Goal: Information Seeking & Learning: Learn about a topic

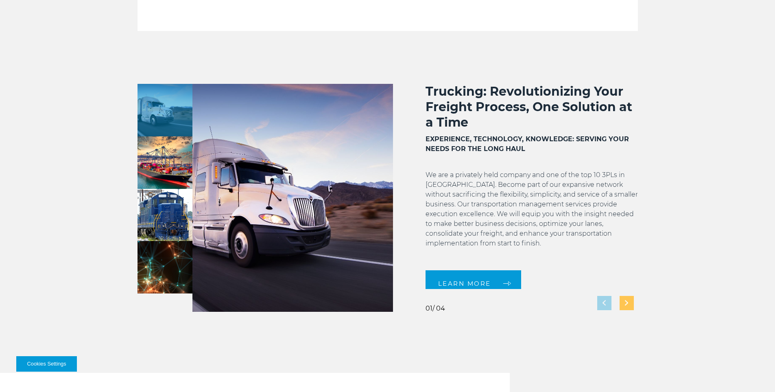
click at [629, 303] on div "Next slide" at bounding box center [626, 303] width 14 height 14
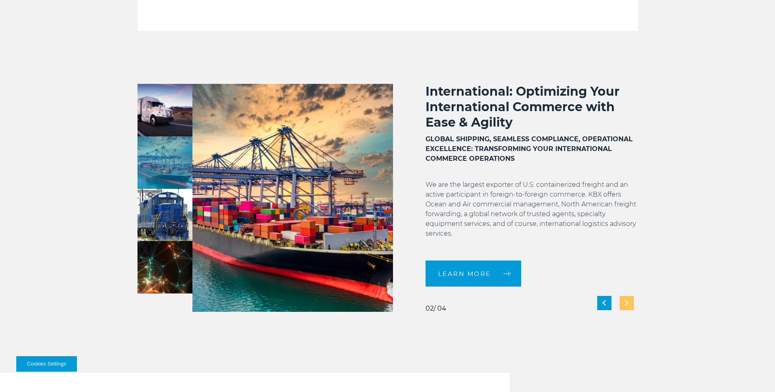
click at [629, 303] on div "Next slide" at bounding box center [626, 303] width 14 height 14
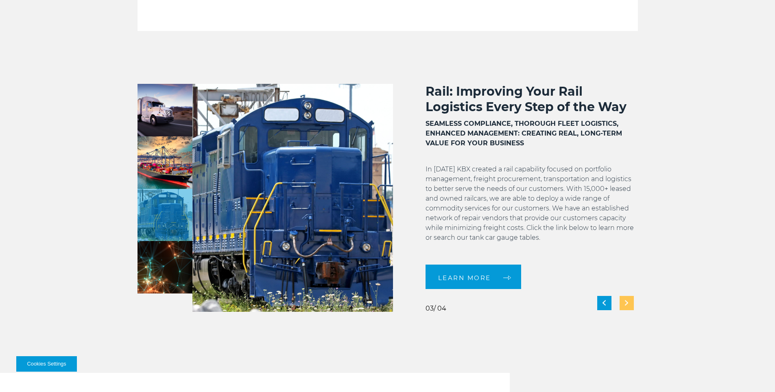
click at [629, 303] on div "Next slide" at bounding box center [626, 303] width 14 height 14
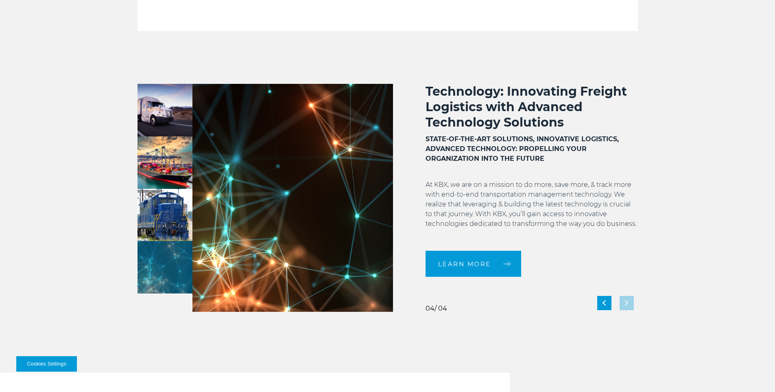
click at [629, 301] on div "Technology: Innovating Freight Logistics with Advanced Technology Solutions STA…" at bounding box center [515, 198] width 245 height 228
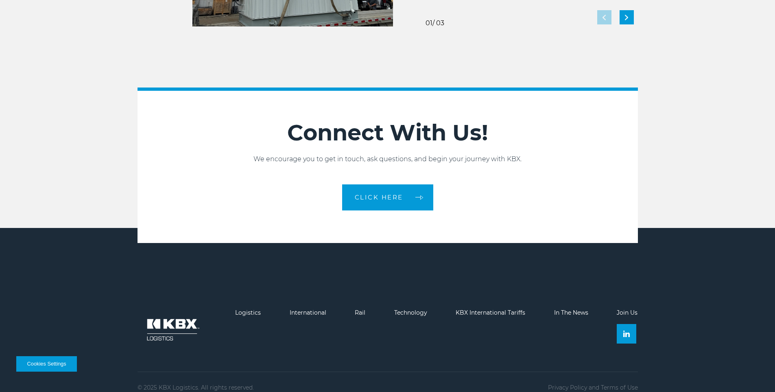
scroll to position [1809, 0]
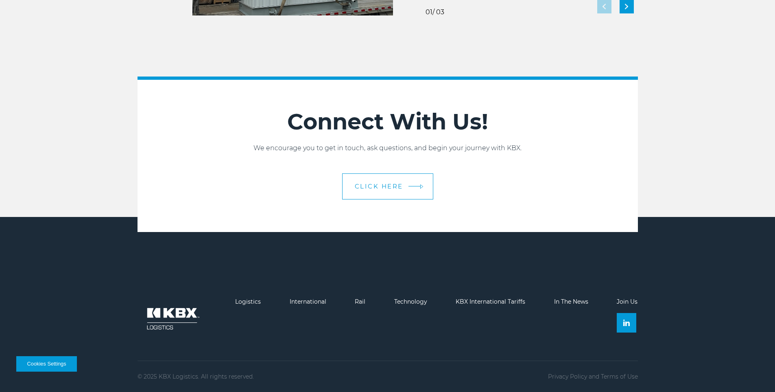
click at [401, 188] on span "CLICK HERE" at bounding box center [379, 186] width 48 height 6
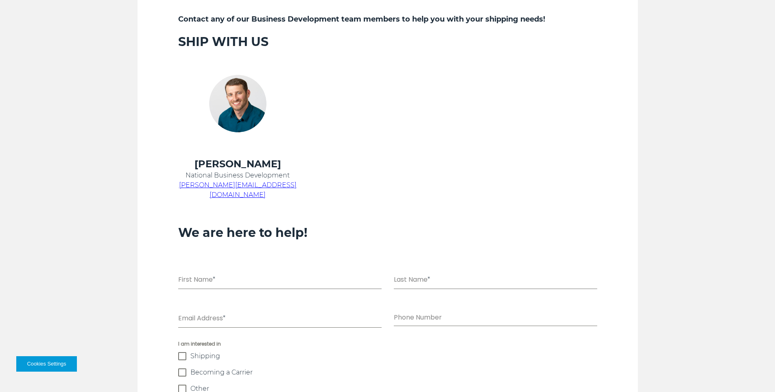
scroll to position [529, 0]
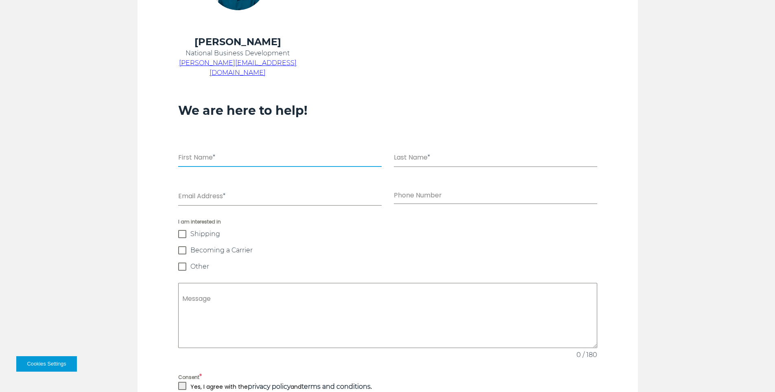
click at [235, 150] on input "First Name *" at bounding box center [279, 158] width 203 height 17
type input "****"
click at [406, 152] on input "Last Name *" at bounding box center [495, 158] width 203 height 17
type input "****"
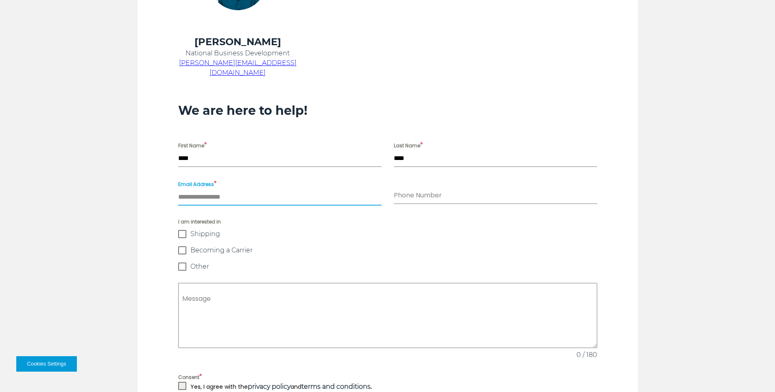
click at [246, 189] on input "Email Address *" at bounding box center [279, 197] width 203 height 17
type input "**********"
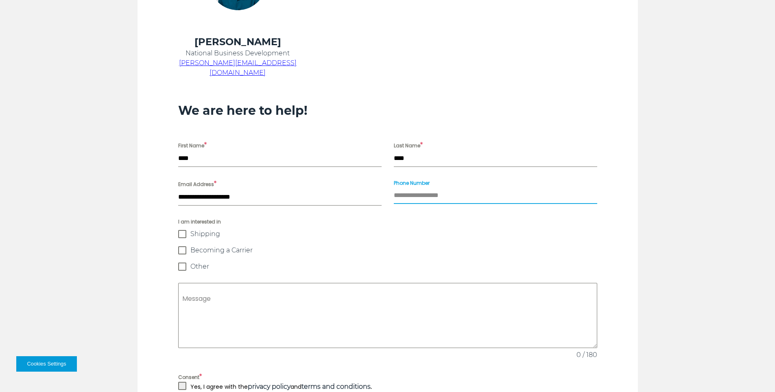
click at [426, 189] on input "Phone Number" at bounding box center [495, 195] width 203 height 17
click at [449, 187] on input "Phone Number" at bounding box center [495, 195] width 203 height 17
type input "**********"
click at [203, 262] on span "Other" at bounding box center [199, 266] width 19 height 8
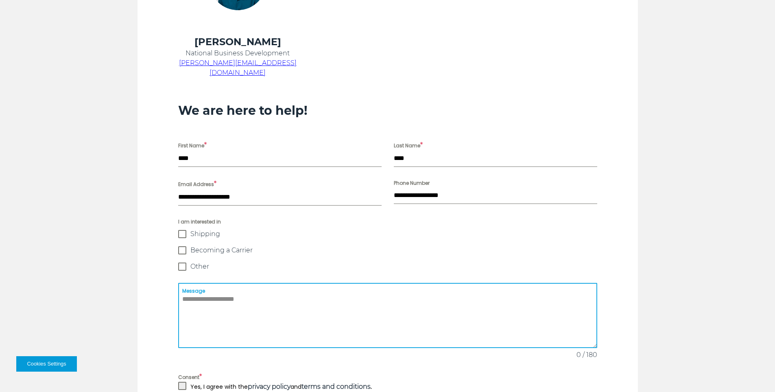
click at [217, 286] on textarea "Message" at bounding box center [387, 315] width 419 height 65
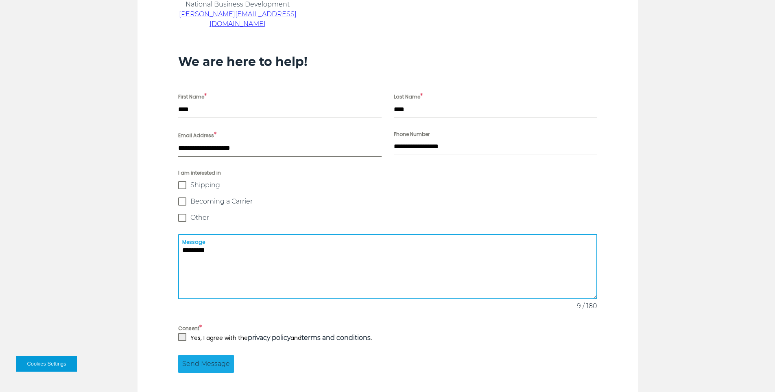
scroll to position [651, 0]
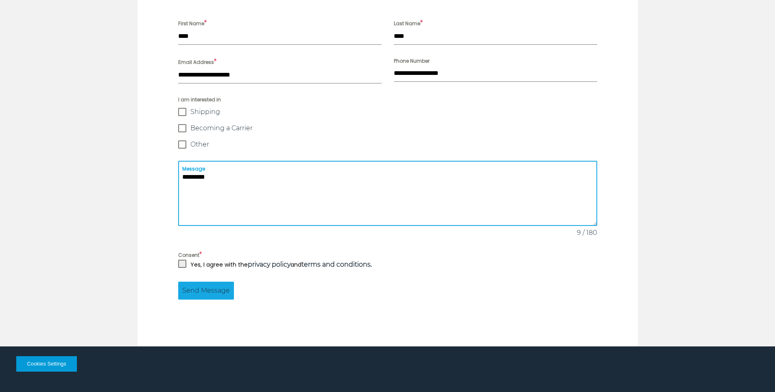
type textarea "*********"
click at [209, 259] on p "Yes, I agree with the privacy policy and terms and conditions ." at bounding box center [280, 264] width 181 height 10
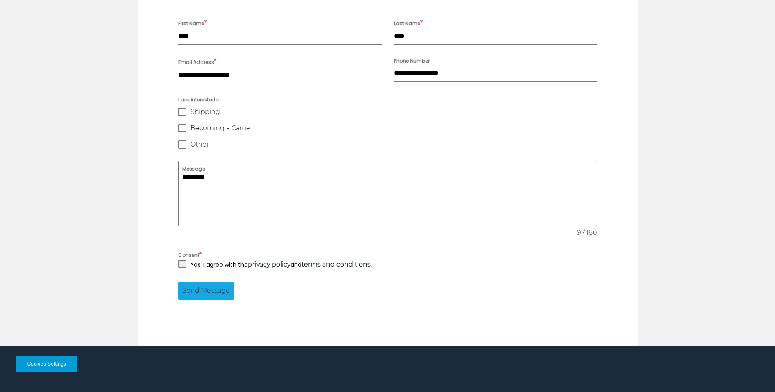
click at [176, 255] on div "Consent * Yes, I agree with the privacy policy and terms and conditions ." at bounding box center [387, 260] width 431 height 20
click at [181, 259] on span at bounding box center [182, 263] width 8 height 8
click at [189, 286] on span "Send Message" at bounding box center [206, 291] width 48 height 10
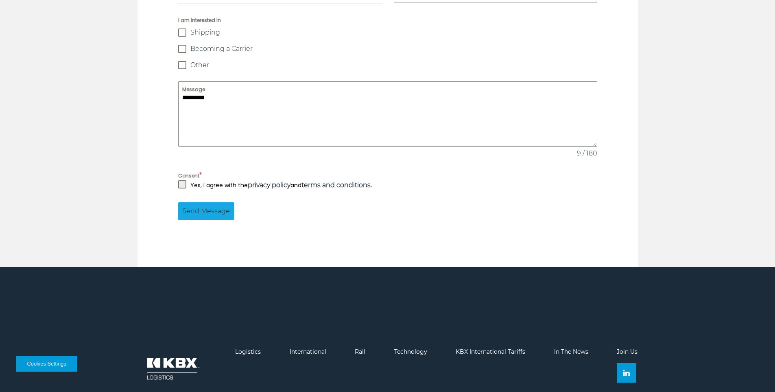
scroll to position [801, 0]
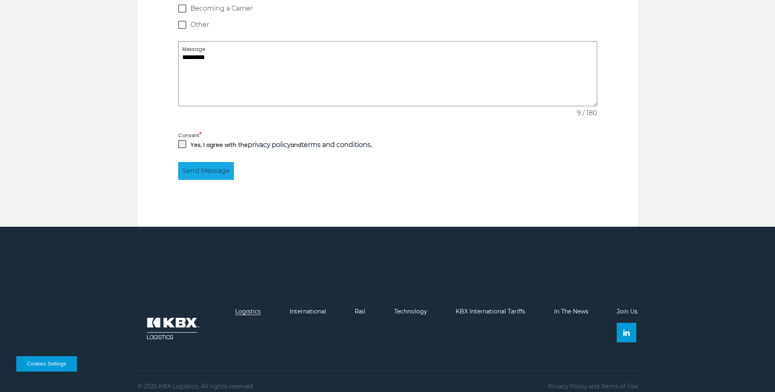
click at [253, 307] on link "Logistics" at bounding box center [248, 310] width 26 height 7
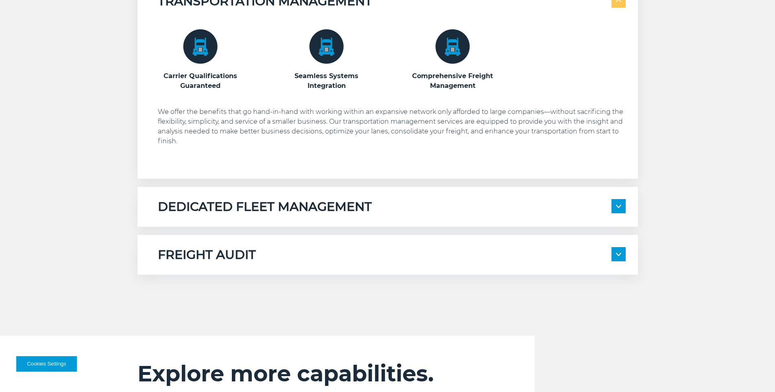
scroll to position [610, 0]
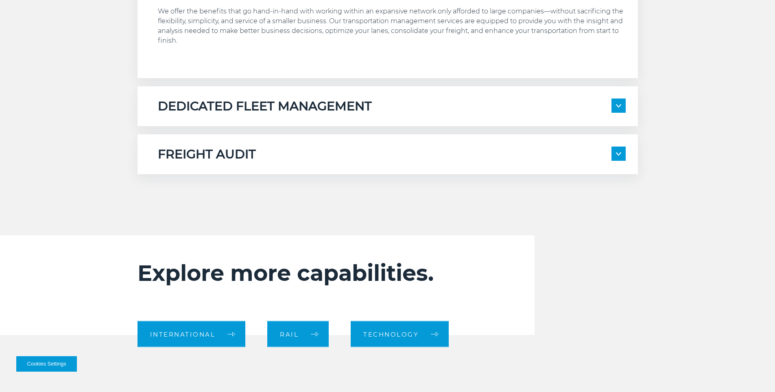
click at [327, 119] on div "DEDICATED FLEET MANAGEMENT Local Fleet Management Regional & Long-Haul Tours" at bounding box center [387, 106] width 500 height 40
click at [327, 108] on h5 "DEDICATED FLEET MANAGEMENT" at bounding box center [265, 105] width 214 height 15
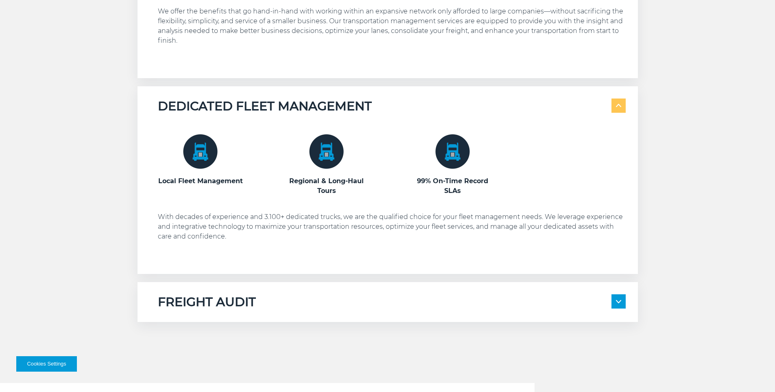
click at [290, 289] on div "FREIGHT AUDIT 100% Compliance Every Time Management for All Domestic Modes of T…" at bounding box center [387, 302] width 500 height 40
click at [283, 316] on div "FREIGHT AUDIT 100% Compliance Every Time Management for All Domestic Modes of T…" at bounding box center [387, 302] width 500 height 40
click at [284, 310] on div "FREIGHT AUDIT 100% Compliance Every Time Management for All Domestic Modes of T…" at bounding box center [387, 302] width 500 height 40
click at [239, 301] on h5 "FREIGHT AUDIT" at bounding box center [207, 301] width 98 height 15
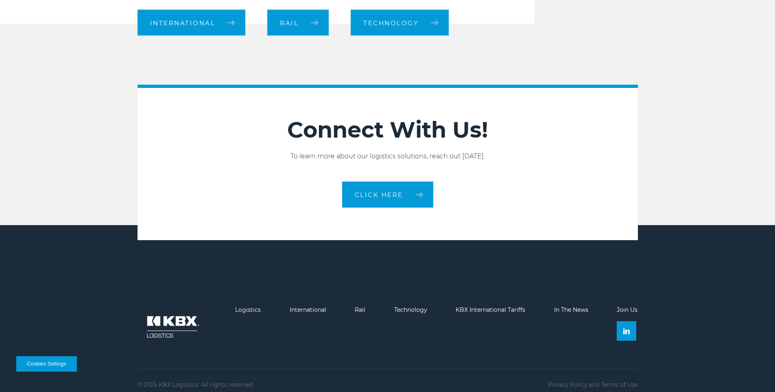
scroll to position [1244, 0]
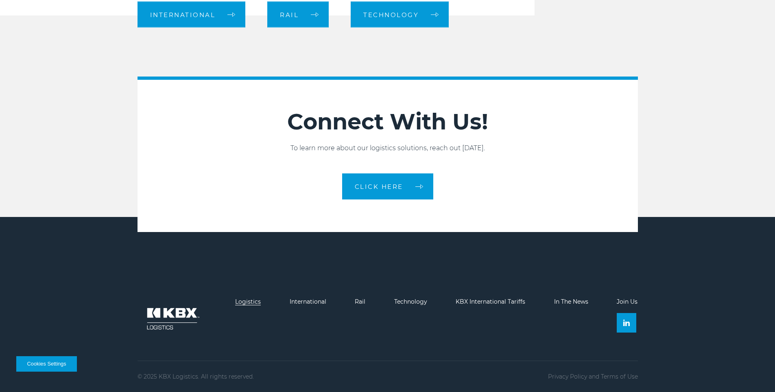
click at [246, 300] on link "Logistics" at bounding box center [248, 301] width 26 height 7
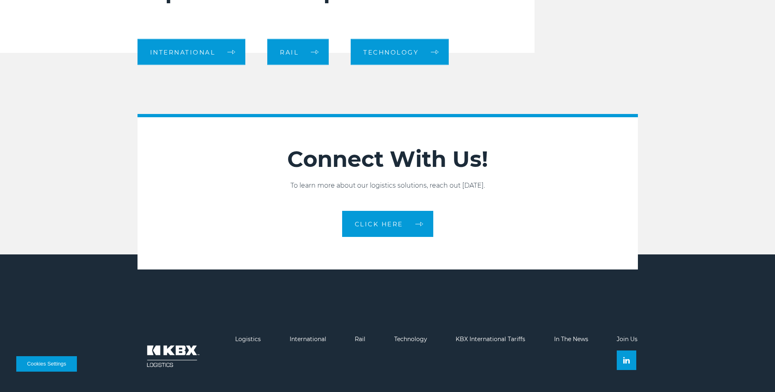
scroll to position [929, 0]
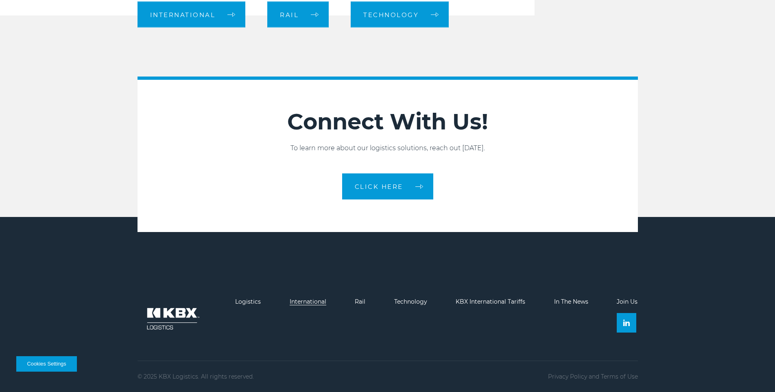
click at [302, 303] on link "International" at bounding box center [308, 301] width 37 height 7
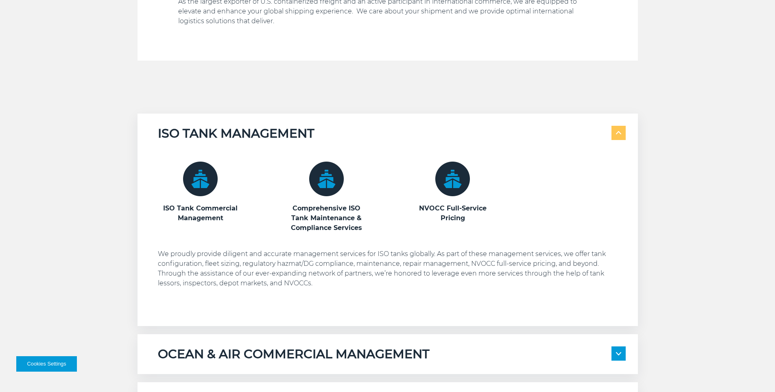
scroll to position [488, 0]
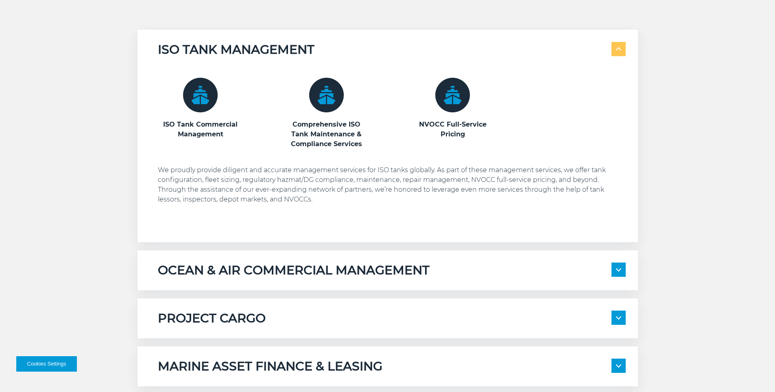
click at [379, 262] on h5 "OCEAN & AIR COMMERCIAL MANAGEMENT" at bounding box center [294, 269] width 272 height 15
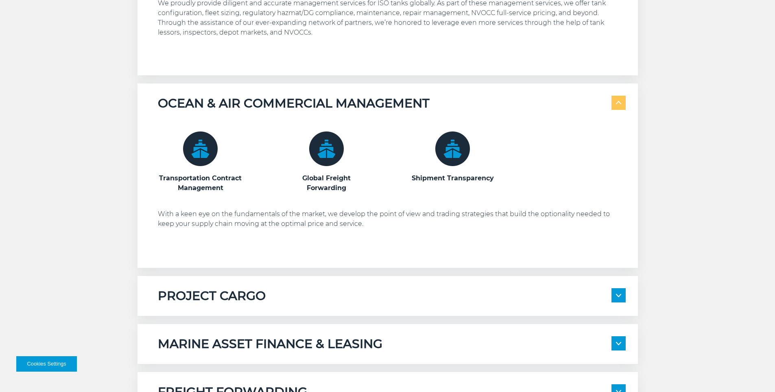
scroll to position [773, 0]
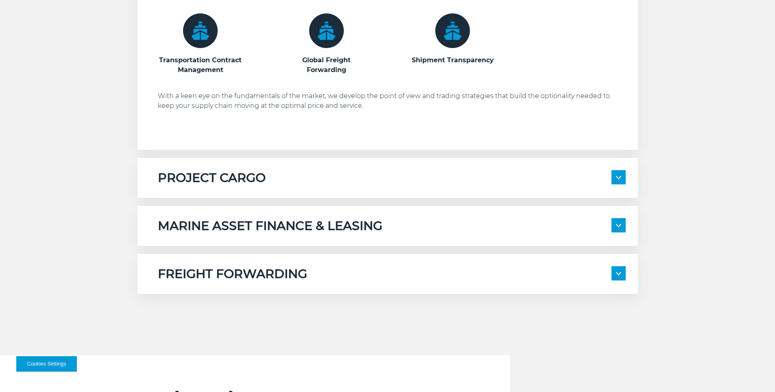
click at [332, 235] on div "MARINE ASSET FINANCE & LEASING Competitive Marine Asset Ownership Alternatives …" at bounding box center [387, 226] width 500 height 40
click at [329, 225] on h5 "MARINE ASSET FINANCE & LEASING" at bounding box center [270, 225] width 225 height 15
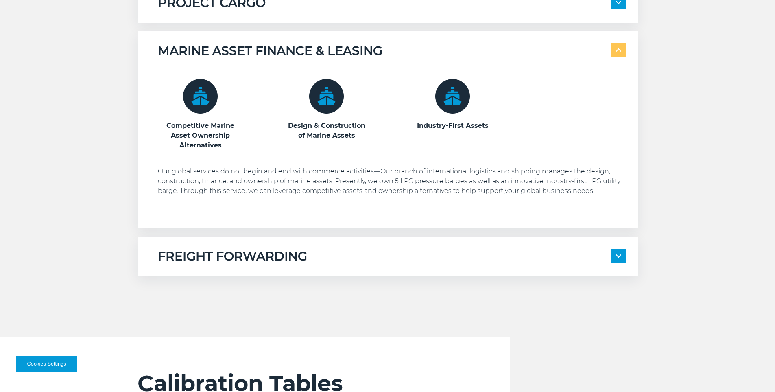
scroll to position [1017, 0]
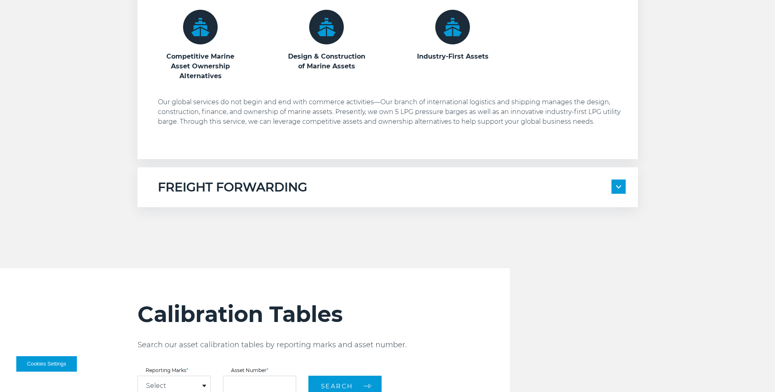
click at [310, 190] on div "FREIGHT FORWARDING" at bounding box center [392, 186] width 468 height 15
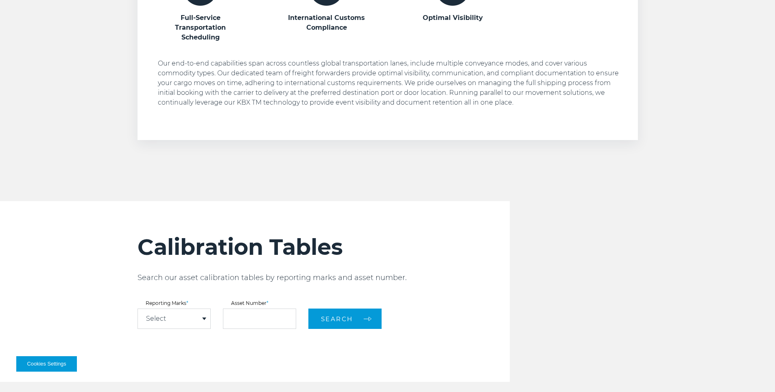
scroll to position [1383, 0]
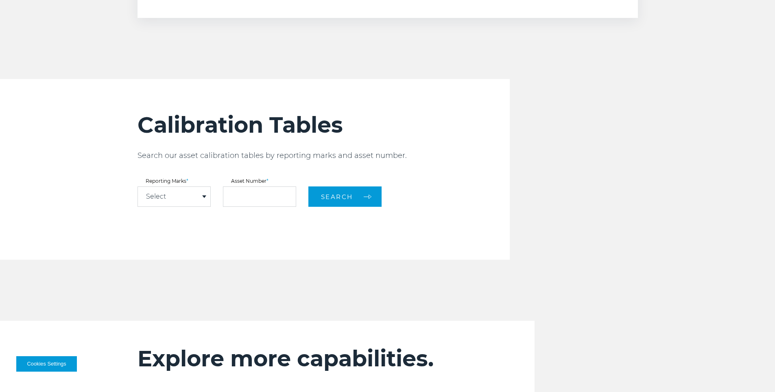
click at [206, 205] on div "Select" at bounding box center [174, 197] width 72 height 20
click at [196, 213] on link "KBXU" at bounding box center [174, 211] width 72 height 11
select select "****"
click at [252, 191] on input "text" at bounding box center [259, 196] width 73 height 20
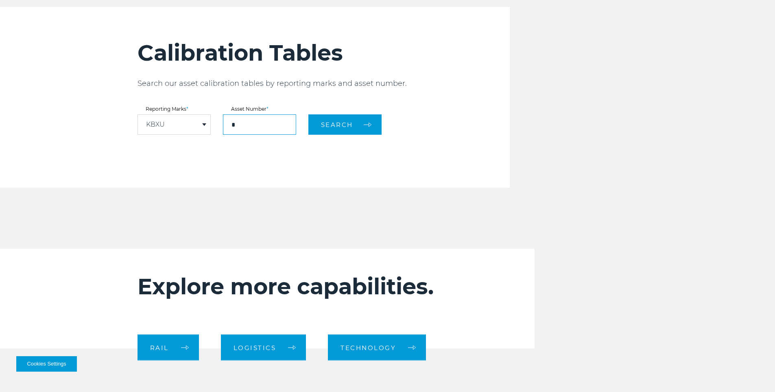
scroll to position [1381, 0]
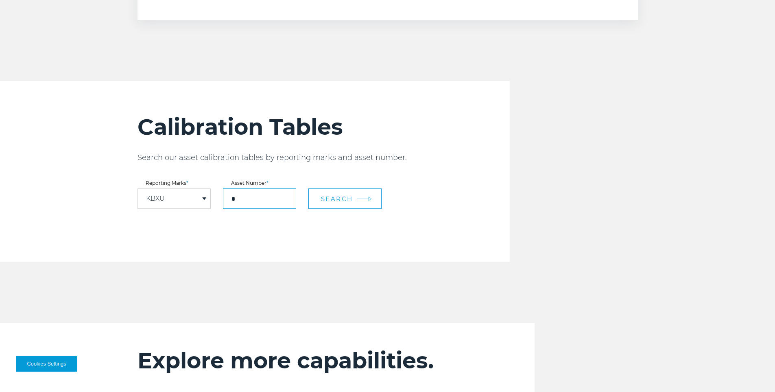
type input "*"
click at [358, 195] on button "Search" at bounding box center [344, 198] width 73 height 20
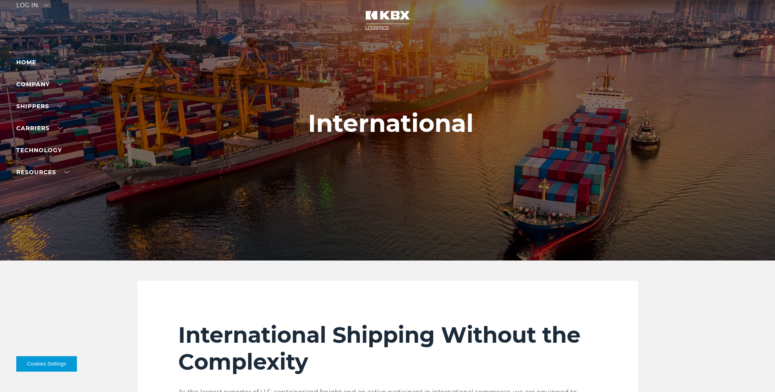
scroll to position [0, 0]
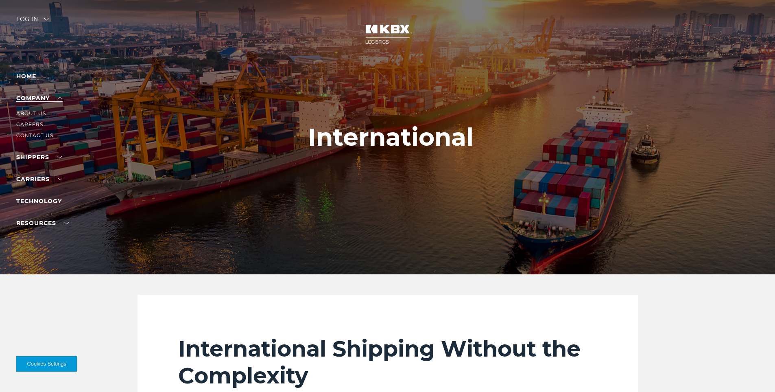
click at [31, 97] on link "Company" at bounding box center [39, 97] width 46 height 7
click at [41, 113] on link "About Us" at bounding box center [31, 113] width 30 height 6
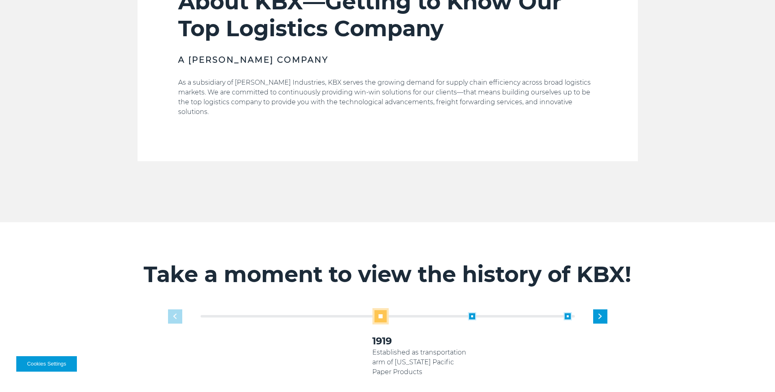
scroll to position [447, 0]
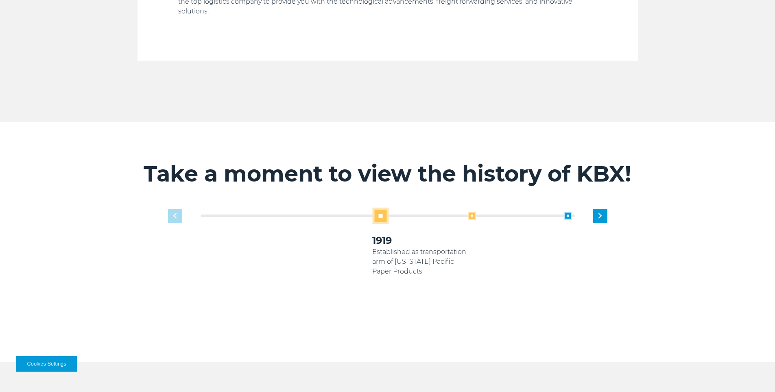
click at [472, 211] on span at bounding box center [472, 215] width 8 height 8
click at [598, 209] on div "Next slide" at bounding box center [600, 216] width 14 height 14
click at [472, 211] on span at bounding box center [472, 215] width 8 height 8
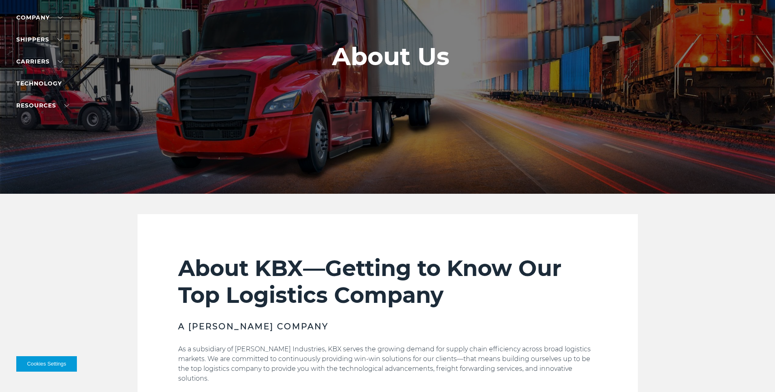
scroll to position [0, 0]
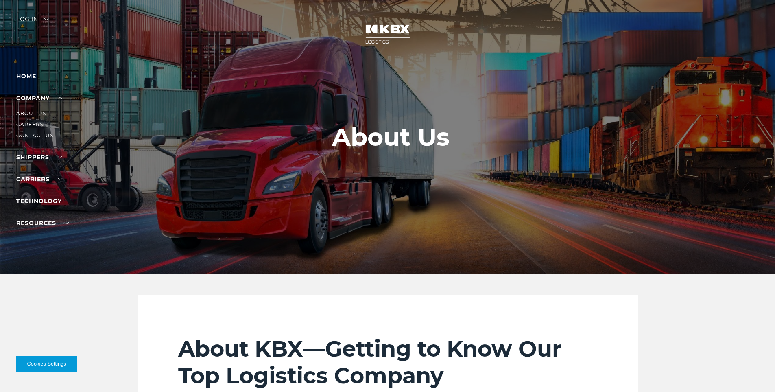
click at [31, 124] on link "Careers" at bounding box center [29, 124] width 27 height 6
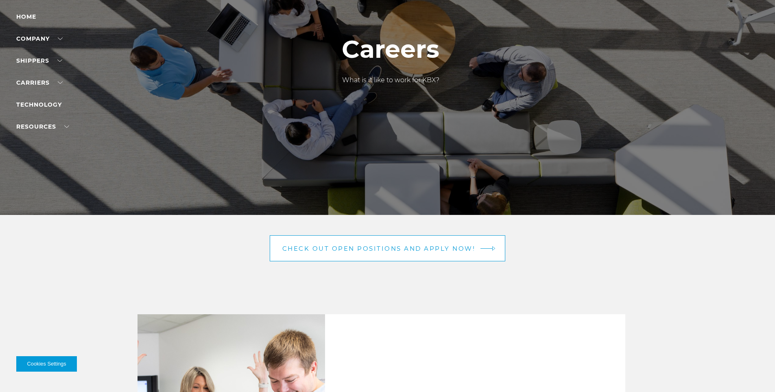
scroll to position [122, 0]
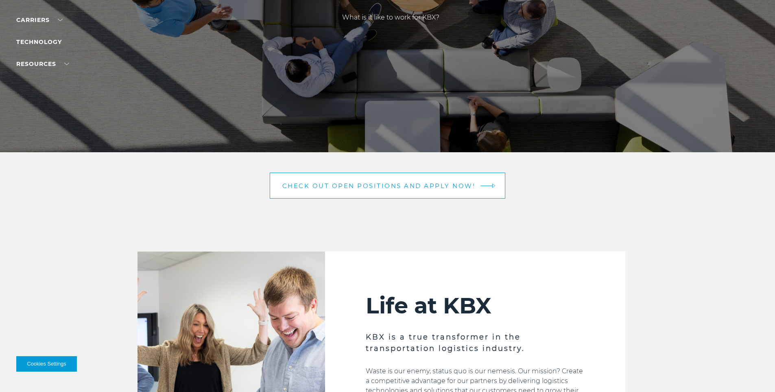
click at [340, 188] on span "Check out open positions and apply now!" at bounding box center [378, 186] width 193 height 6
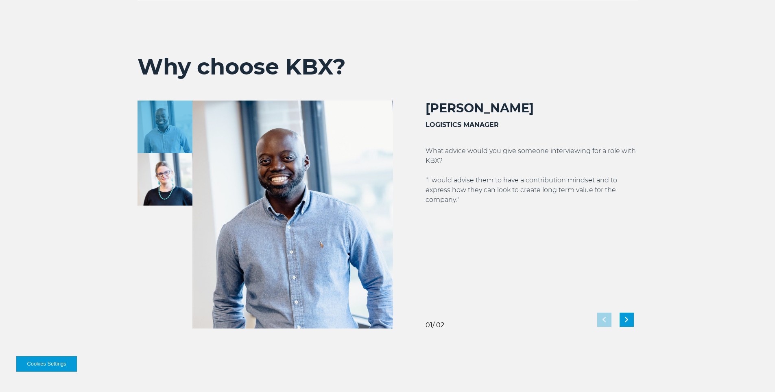
scroll to position [1505, 0]
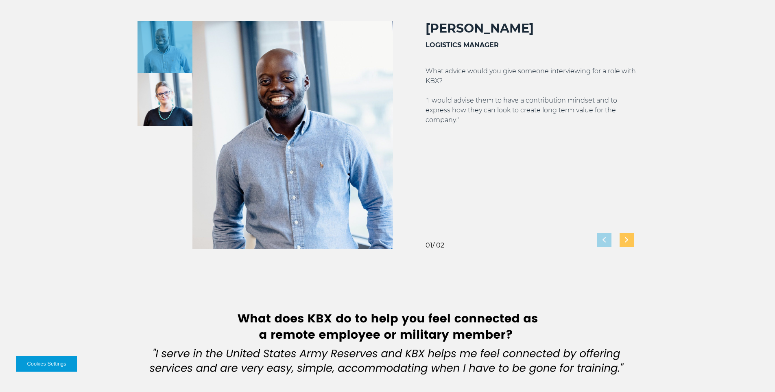
click at [624, 240] on div "Next slide" at bounding box center [626, 240] width 14 height 14
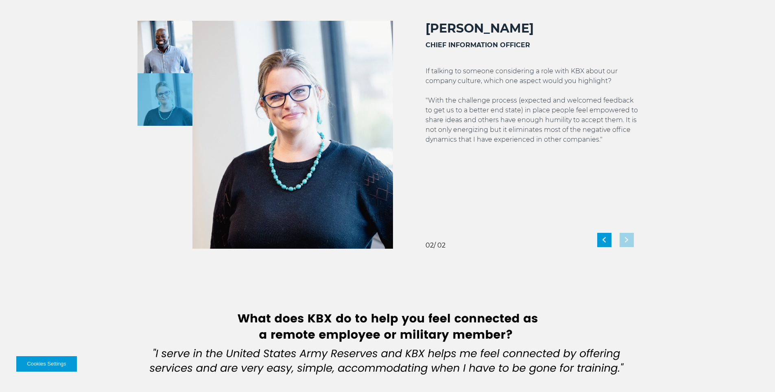
scroll to position [1424, 0]
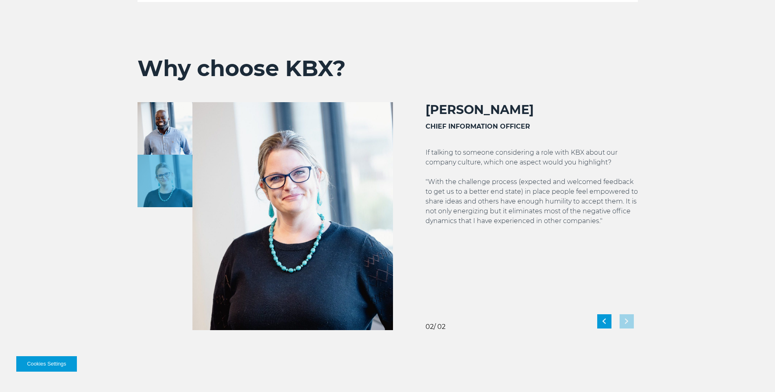
click at [172, 128] on img at bounding box center [164, 128] width 55 height 52
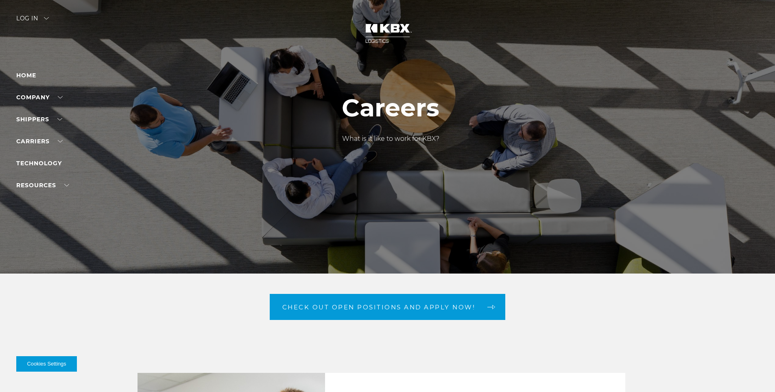
scroll to position [0, 0]
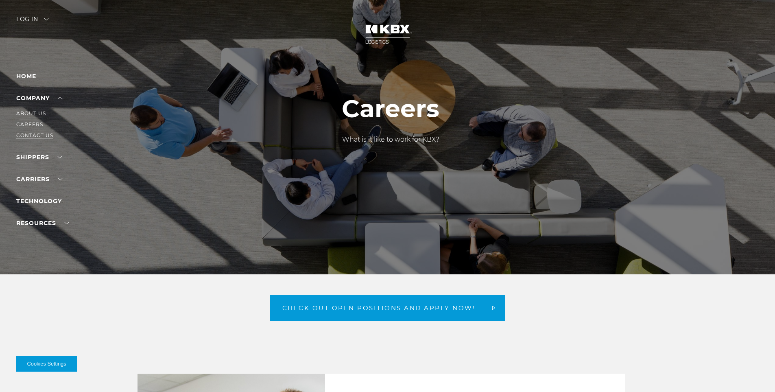
click at [33, 133] on link "Contact Us" at bounding box center [34, 135] width 37 height 6
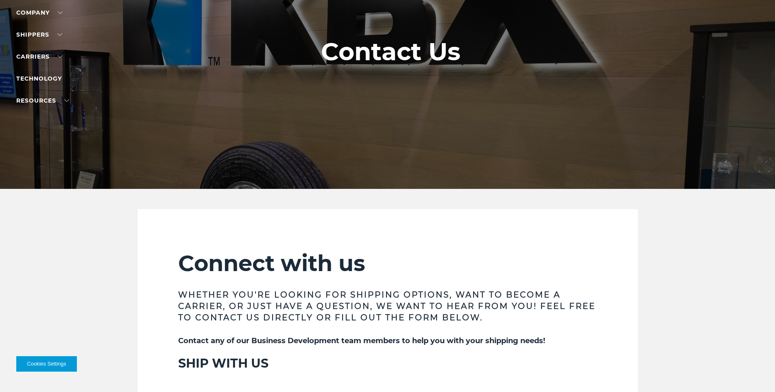
scroll to position [79, 0]
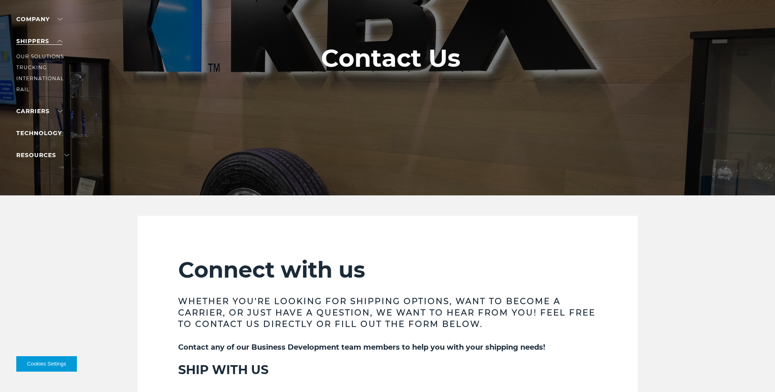
click at [38, 43] on link "SHIPPERS" at bounding box center [39, 40] width 46 height 7
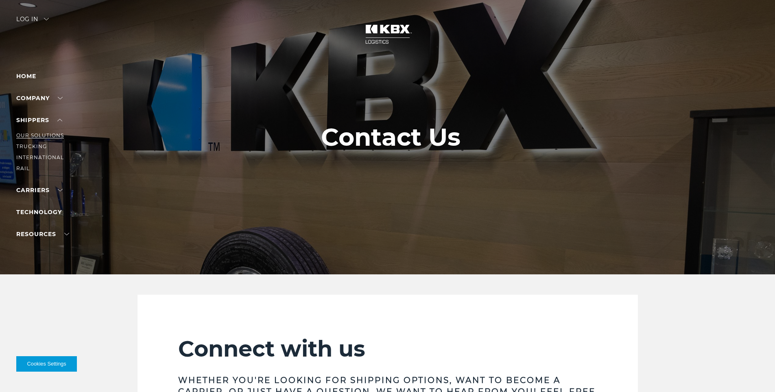
click at [31, 135] on link "Our Solutions" at bounding box center [40, 135] width 48 height 6
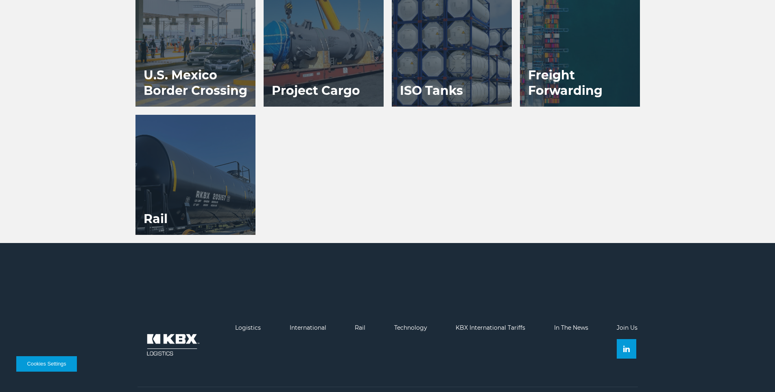
scroll to position [788, 0]
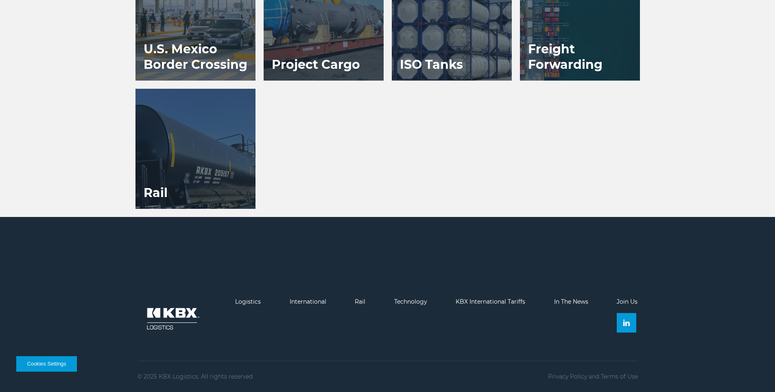
click at [185, 163] on div at bounding box center [195, 149] width 120 height 120
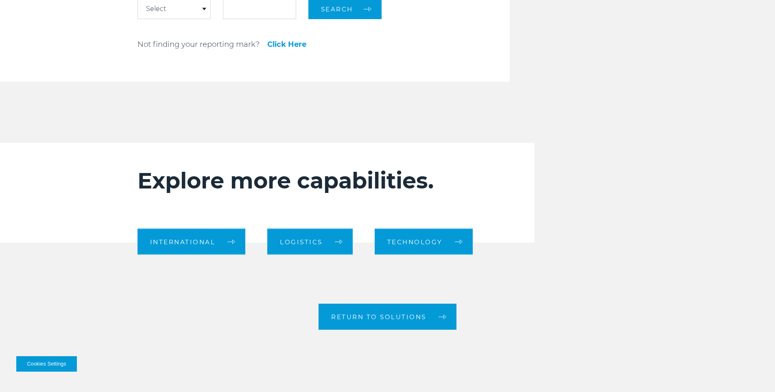
scroll to position [1098, 0]
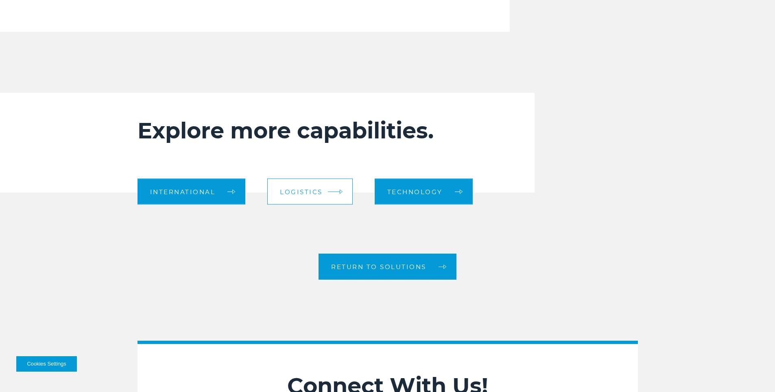
click at [328, 191] on em at bounding box center [334, 191] width 12 height 0
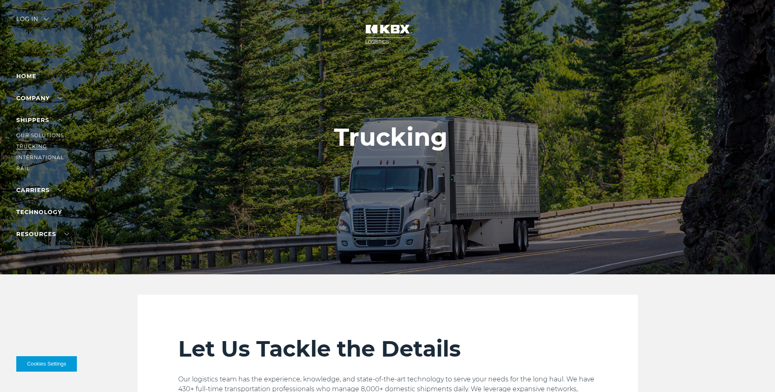
click at [31, 148] on link "Trucking" at bounding box center [31, 146] width 31 height 6
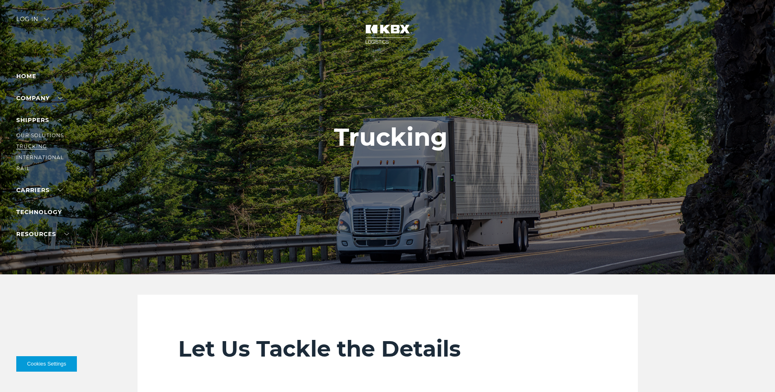
click at [37, 146] on link "Trucking" at bounding box center [31, 146] width 31 height 6
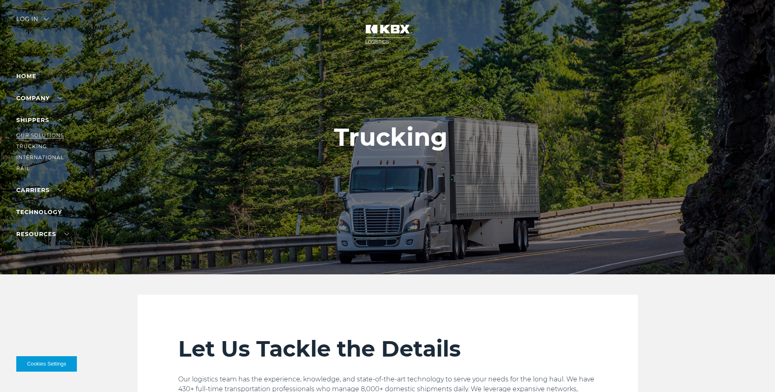
click at [33, 137] on link "Our Solutions" at bounding box center [40, 135] width 48 height 6
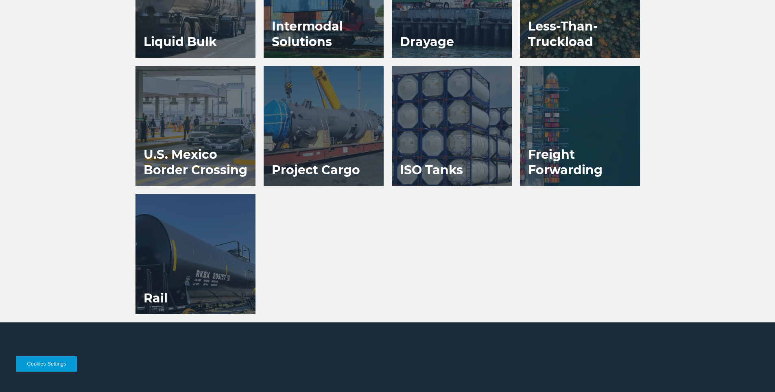
scroll to position [626, 0]
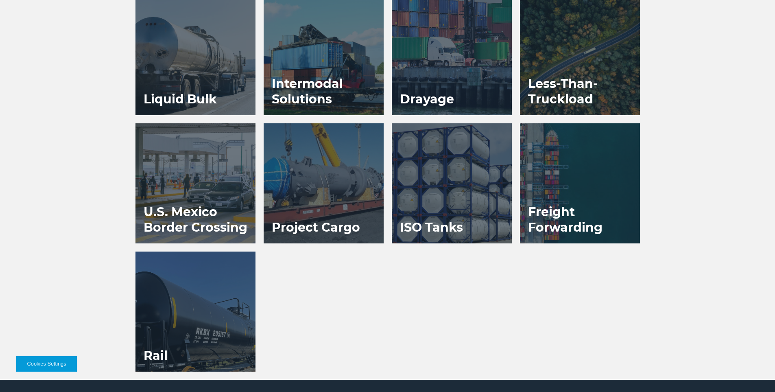
click at [454, 83] on div at bounding box center [452, 55] width 120 height 120
click at [569, 69] on h3 "Less-Than-Truckload" at bounding box center [580, 91] width 120 height 47
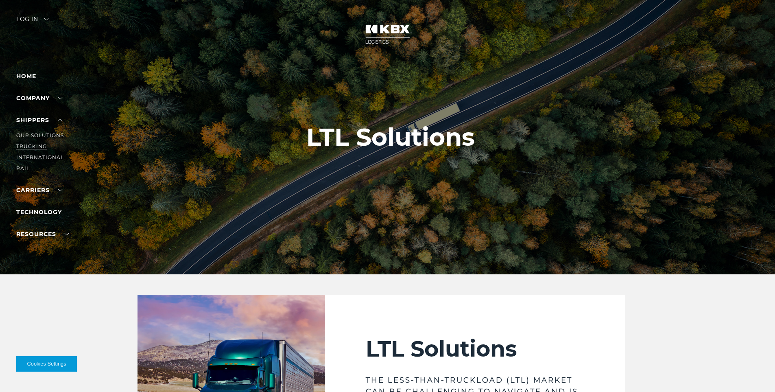
click at [38, 148] on link "Trucking" at bounding box center [31, 146] width 31 height 6
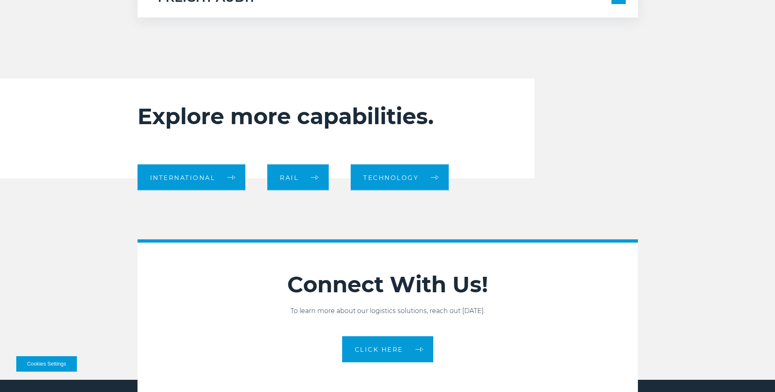
scroll to position [604, 0]
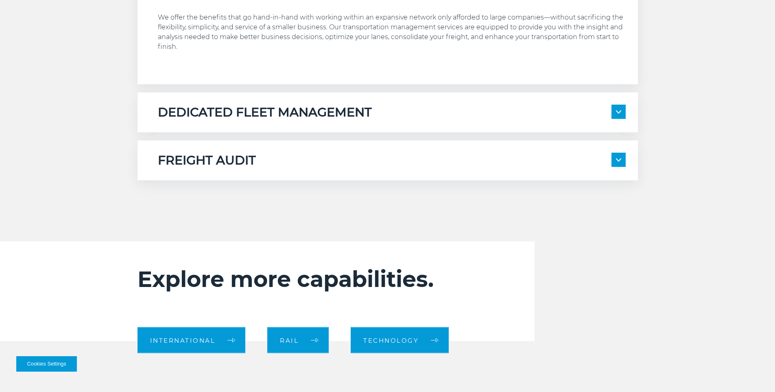
drag, startPoint x: 680, startPoint y: 275, endPoint x: 663, endPoint y: 272, distance: 17.3
click at [681, 275] on div "Explore more capabilities. International Rail Technology" at bounding box center [387, 291] width 775 height 100
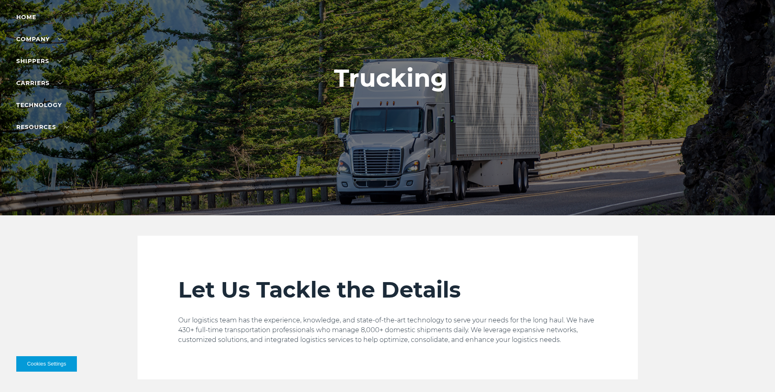
scroll to position [0, 0]
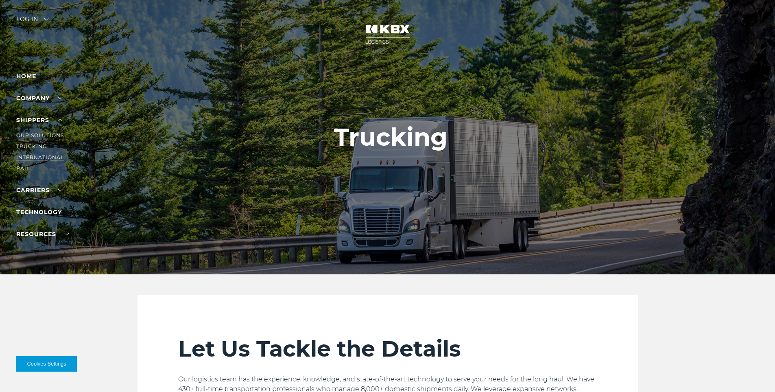
click at [35, 158] on link "International" at bounding box center [40, 157] width 48 height 6
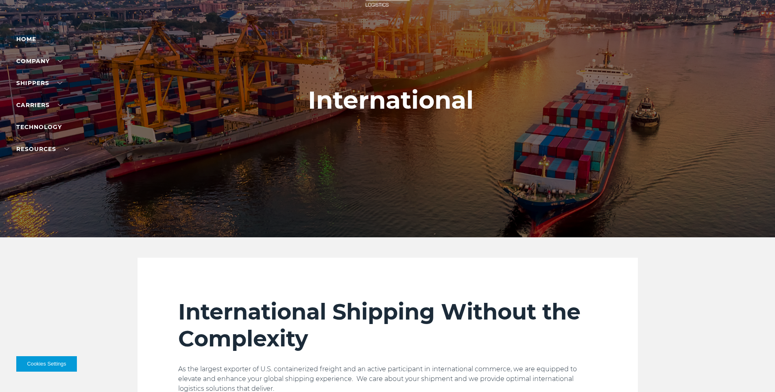
scroll to position [7, 0]
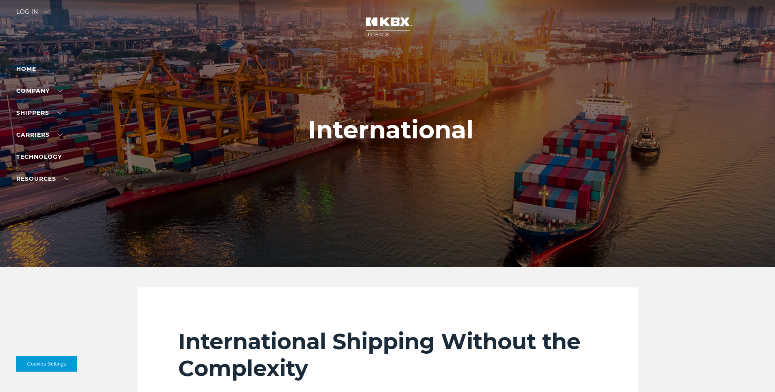
drag, startPoint x: 116, startPoint y: 264, endPoint x: 63, endPoint y: 231, distance: 62.1
click at [63, 231] on div at bounding box center [390, 130] width 781 height 274
click at [25, 160] on link "RAIL" at bounding box center [22, 161] width 13 height 6
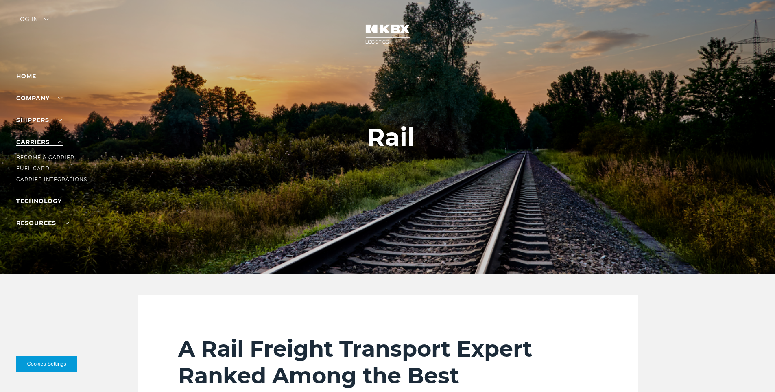
click at [37, 140] on link "Carriers" at bounding box center [39, 141] width 46 height 7
click at [30, 155] on link "Become a Carrier" at bounding box center [45, 157] width 58 height 6
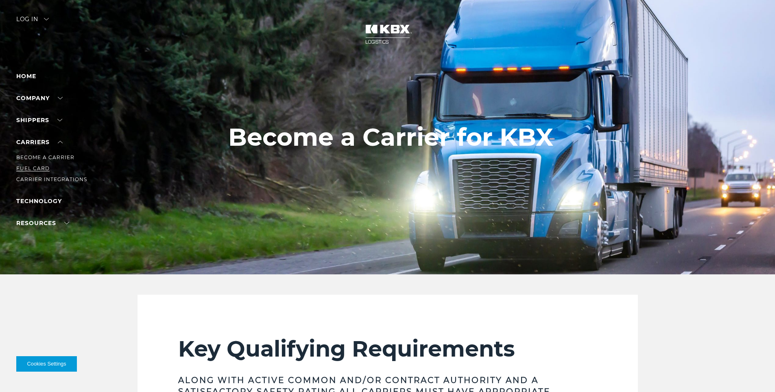
click at [30, 168] on link "Fuel Card" at bounding box center [32, 168] width 33 height 6
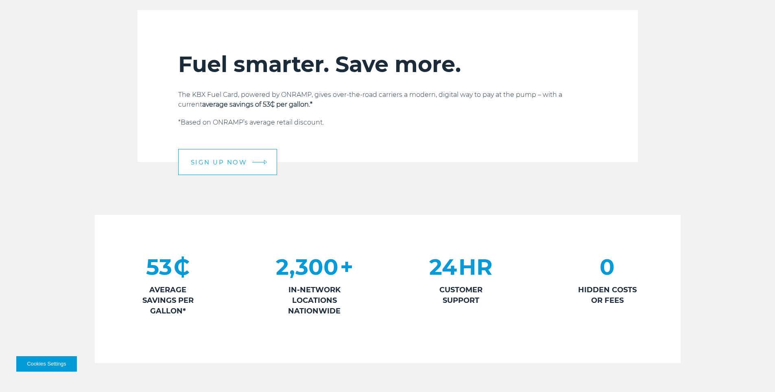
scroll to position [284, 0]
click at [219, 160] on span "SIGN UP NOW" at bounding box center [219, 162] width 57 height 6
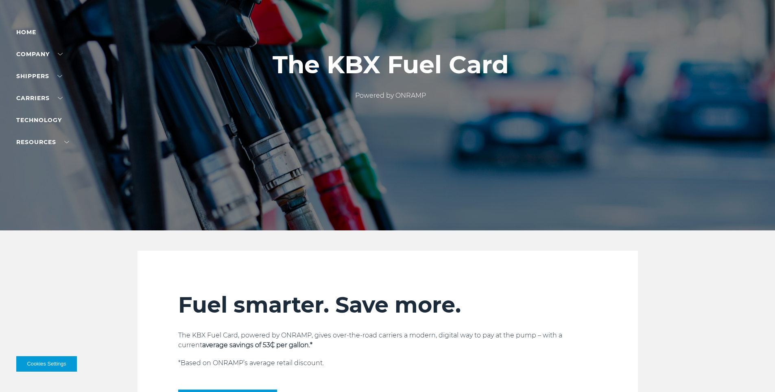
scroll to position [0, 0]
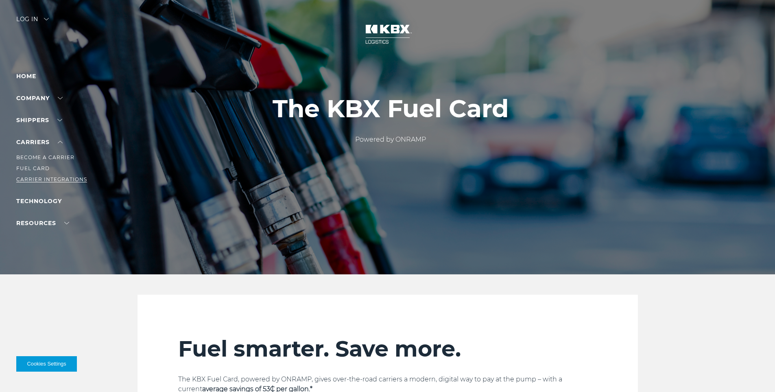
click at [22, 179] on link "Carrier Integrations" at bounding box center [51, 179] width 71 height 6
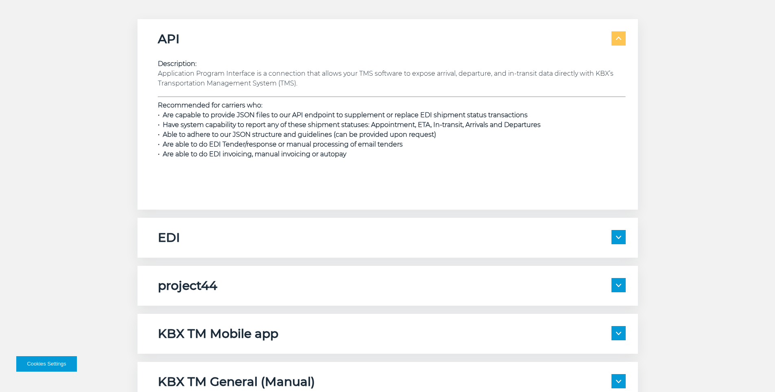
scroll to position [1261, 0]
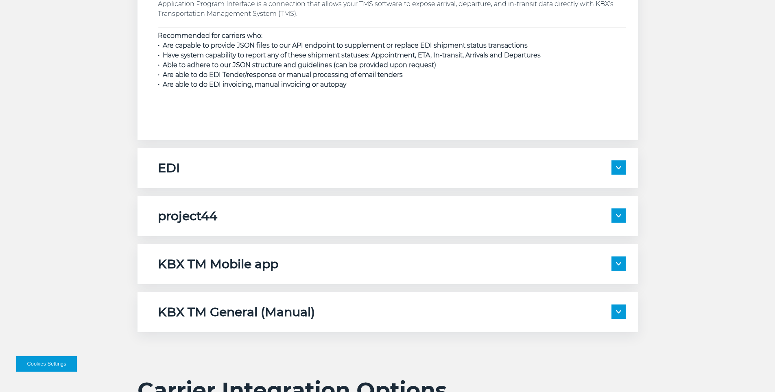
click at [269, 204] on div "project44 Description: project44 is connected to receive location data from the…" at bounding box center [387, 216] width 500 height 40
click at [266, 214] on div "project44" at bounding box center [392, 215] width 468 height 15
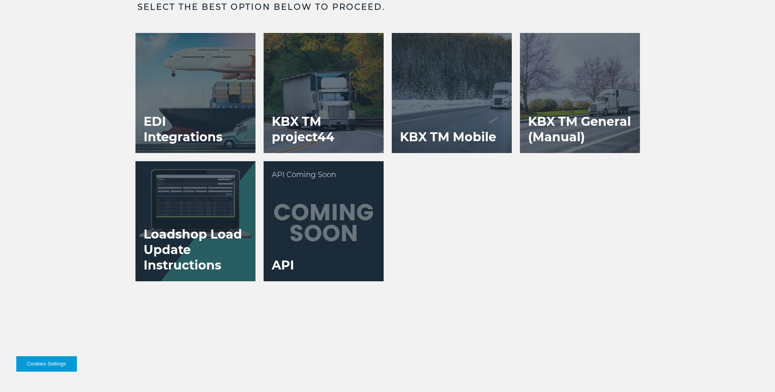
scroll to position [2034, 0]
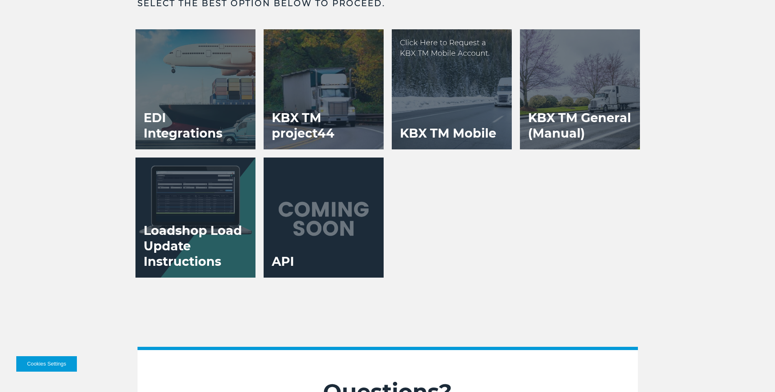
click at [451, 94] on div at bounding box center [452, 89] width 120 height 120
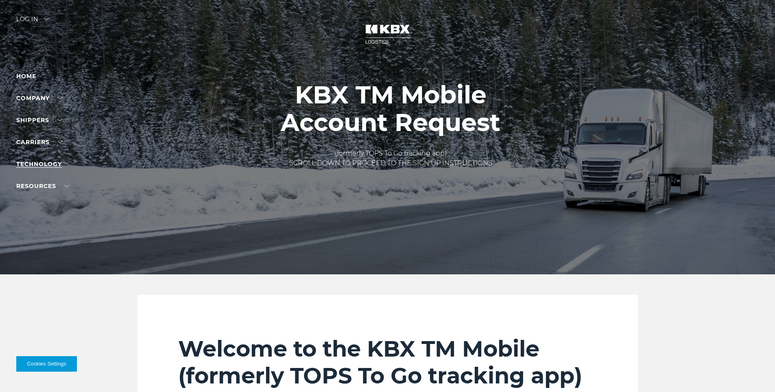
click at [47, 162] on link "Technology" at bounding box center [39, 163] width 46 height 7
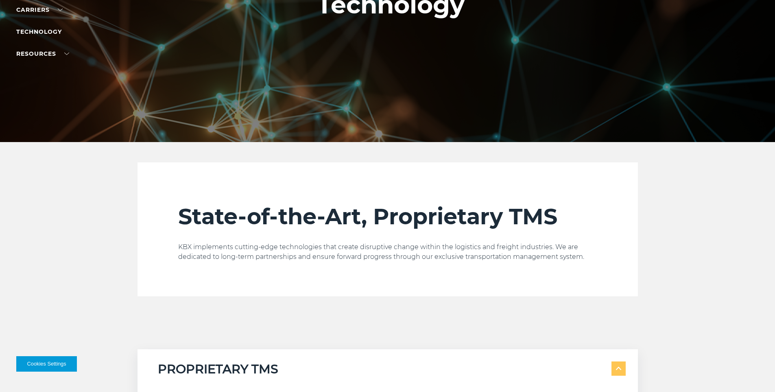
scroll to position [56, 0]
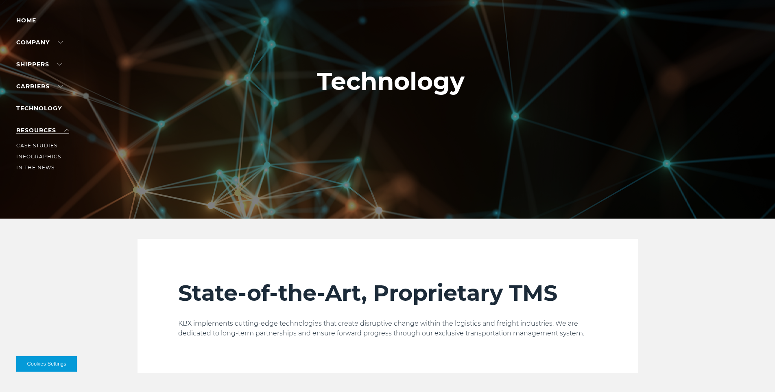
click at [31, 128] on link "RESOURCES" at bounding box center [42, 129] width 53 height 7
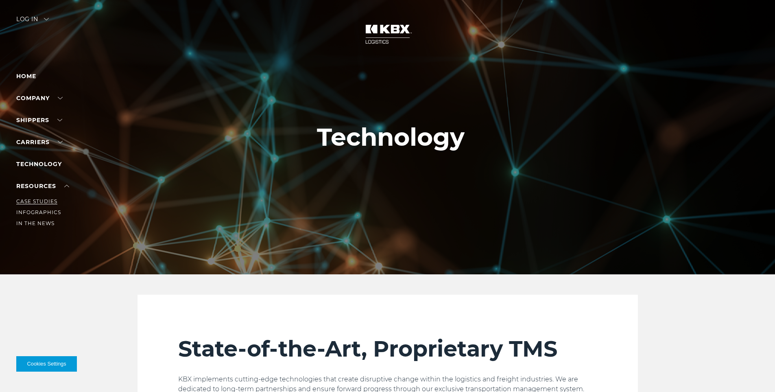
click at [39, 199] on link "Case Studies" at bounding box center [36, 201] width 41 height 6
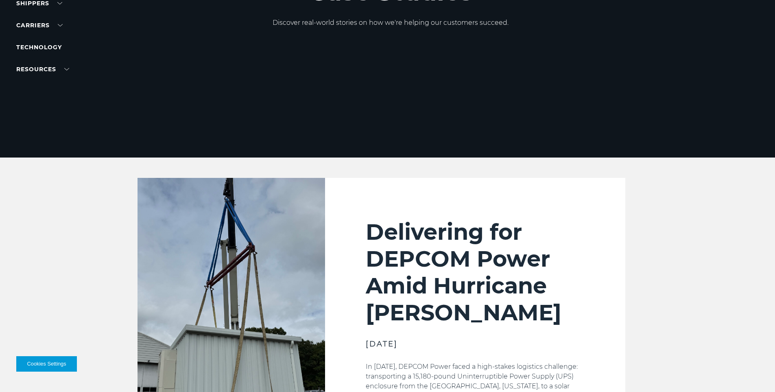
scroll to position [59, 0]
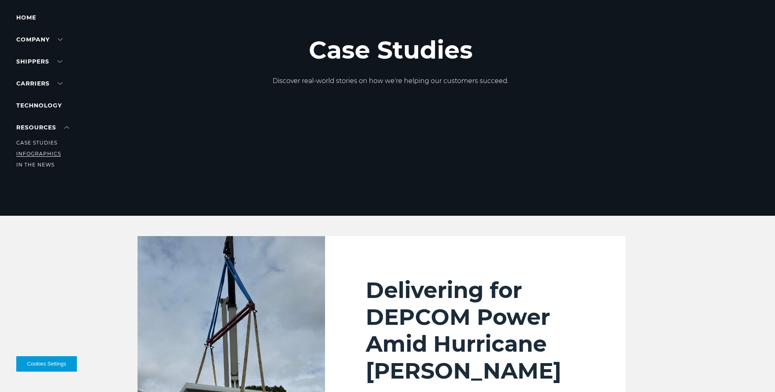
click at [35, 152] on link "Infographics" at bounding box center [38, 153] width 45 height 6
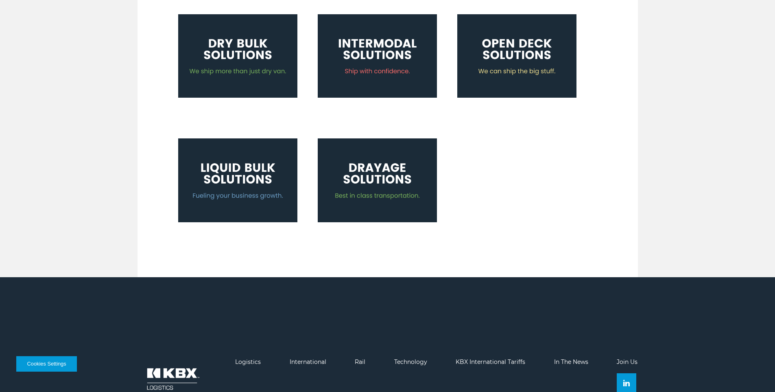
scroll to position [315, 0]
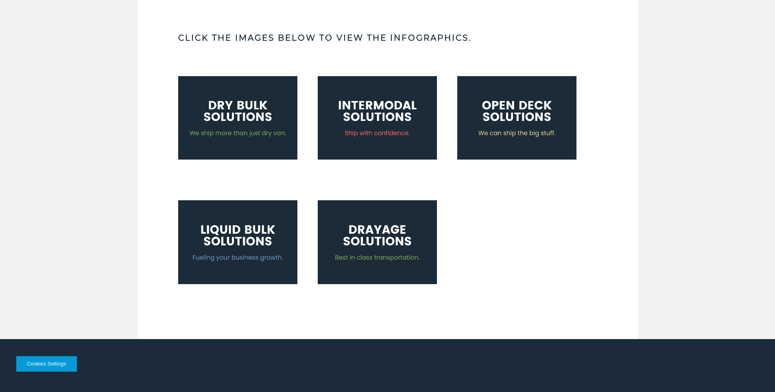
click at [404, 117] on img at bounding box center [377, 117] width 119 height 83
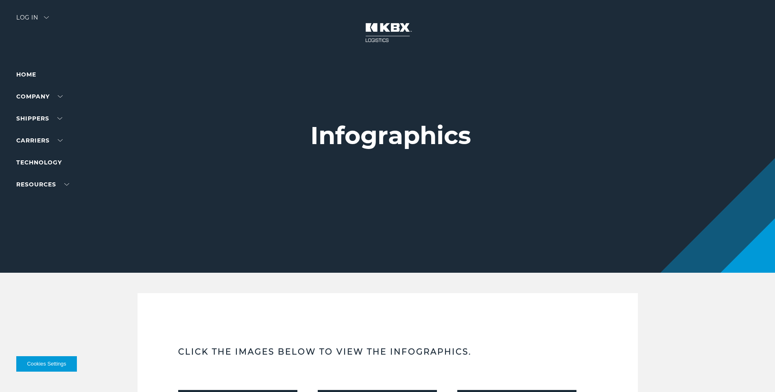
scroll to position [0, 0]
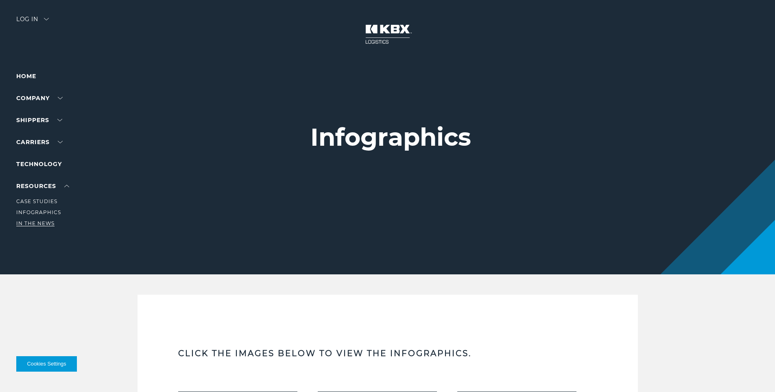
click at [40, 223] on link "In The News" at bounding box center [35, 223] width 38 height 6
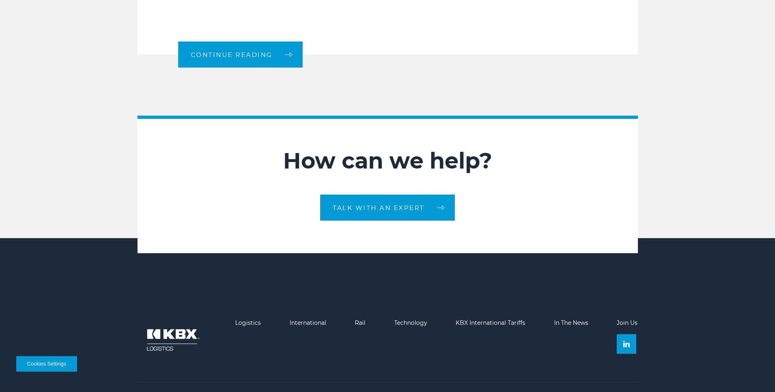
scroll to position [1073, 0]
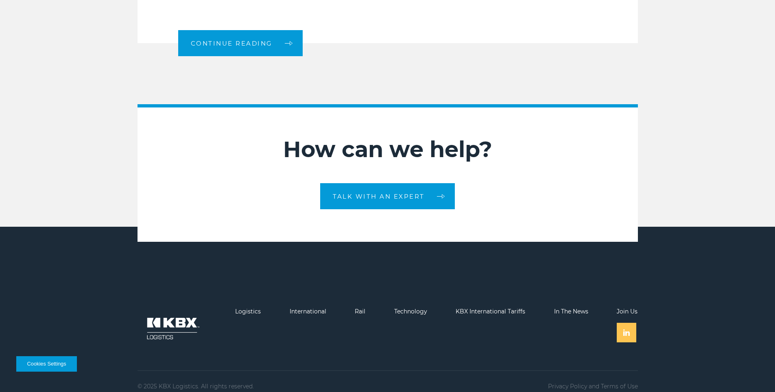
click at [631, 326] on link at bounding box center [627, 333] width 20 height 20
click at [569, 382] on link "Privacy Policy" at bounding box center [567, 385] width 39 height 7
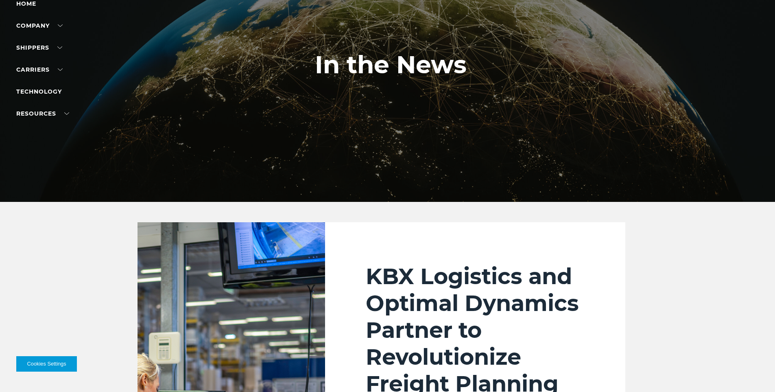
scroll to position [0, 0]
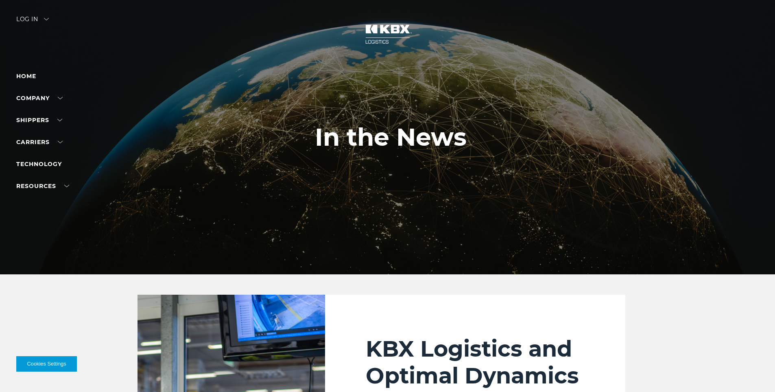
click at [44, 20] on div "Log in" at bounding box center [32, 22] width 33 height 12
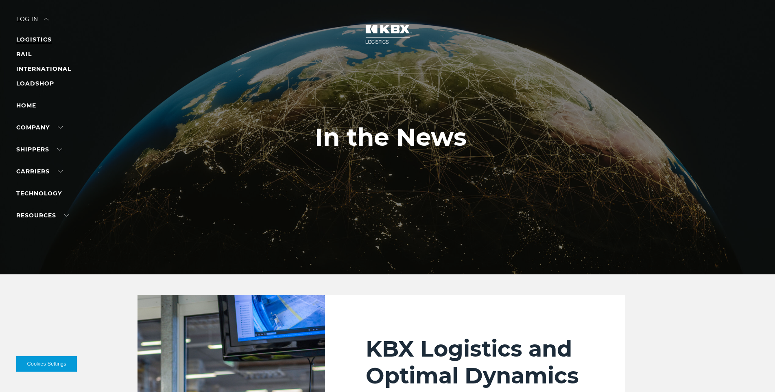
click at [41, 38] on link "LOGISTICS" at bounding box center [33, 39] width 35 height 7
click at [26, 55] on link "RAIL" at bounding box center [23, 53] width 15 height 7
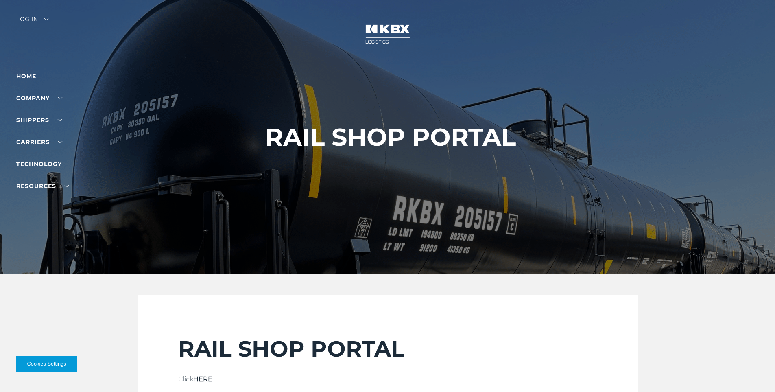
click at [47, 17] on div "Log in" at bounding box center [32, 22] width 33 height 12
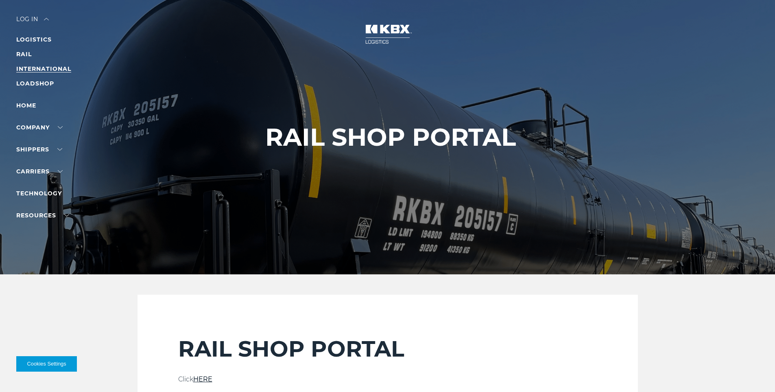
click at [24, 72] on link "INTERNATIONAL" at bounding box center [43, 68] width 55 height 7
click at [41, 82] on link "LOADSHOP" at bounding box center [35, 83] width 38 height 7
click at [42, 70] on link "INTERNATIONAL" at bounding box center [43, 68] width 55 height 7
